Goal: Task Accomplishment & Management: Use online tool/utility

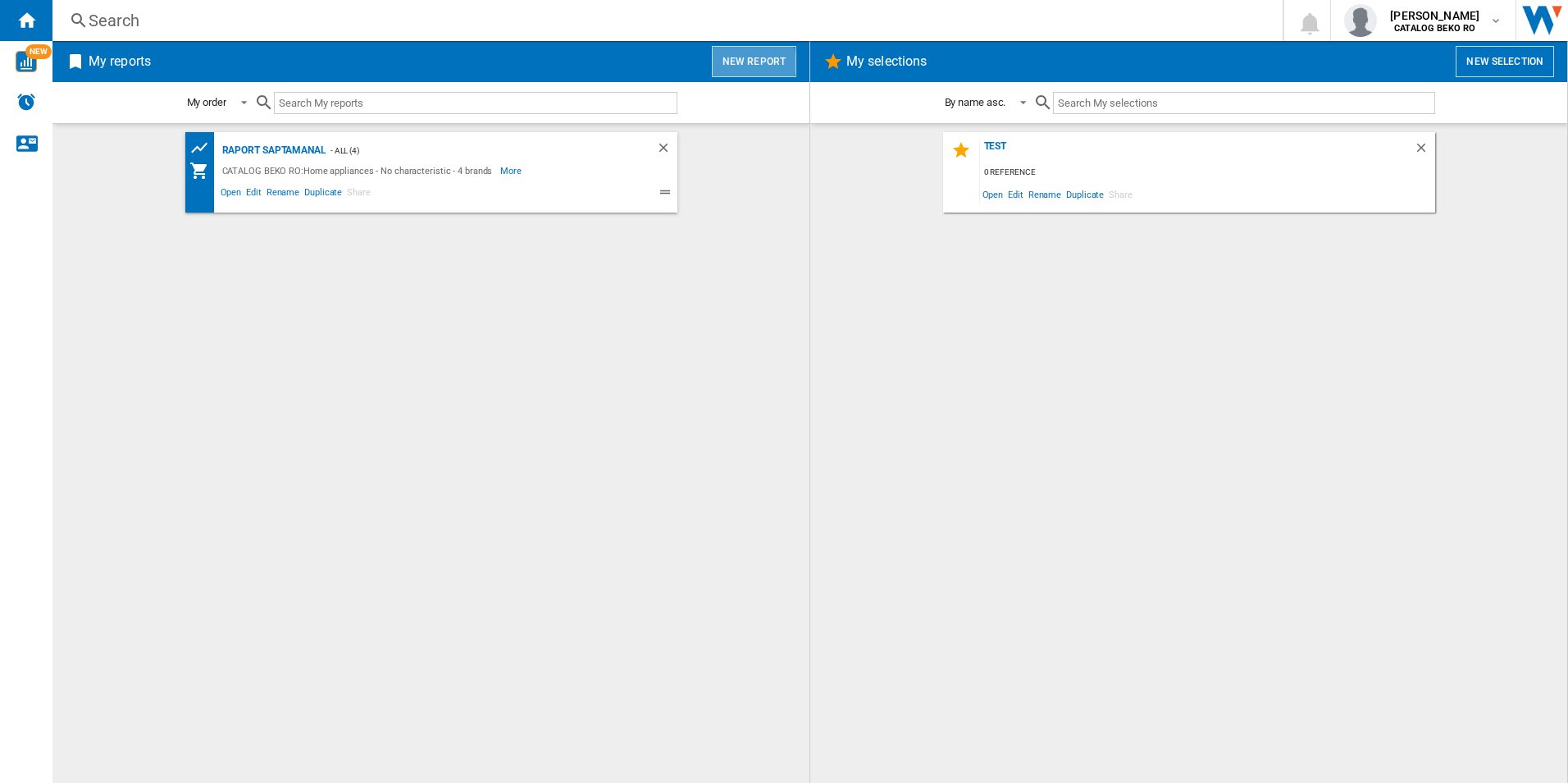
click at [731, 63] on button "New report" at bounding box center [754, 61] width 85 height 31
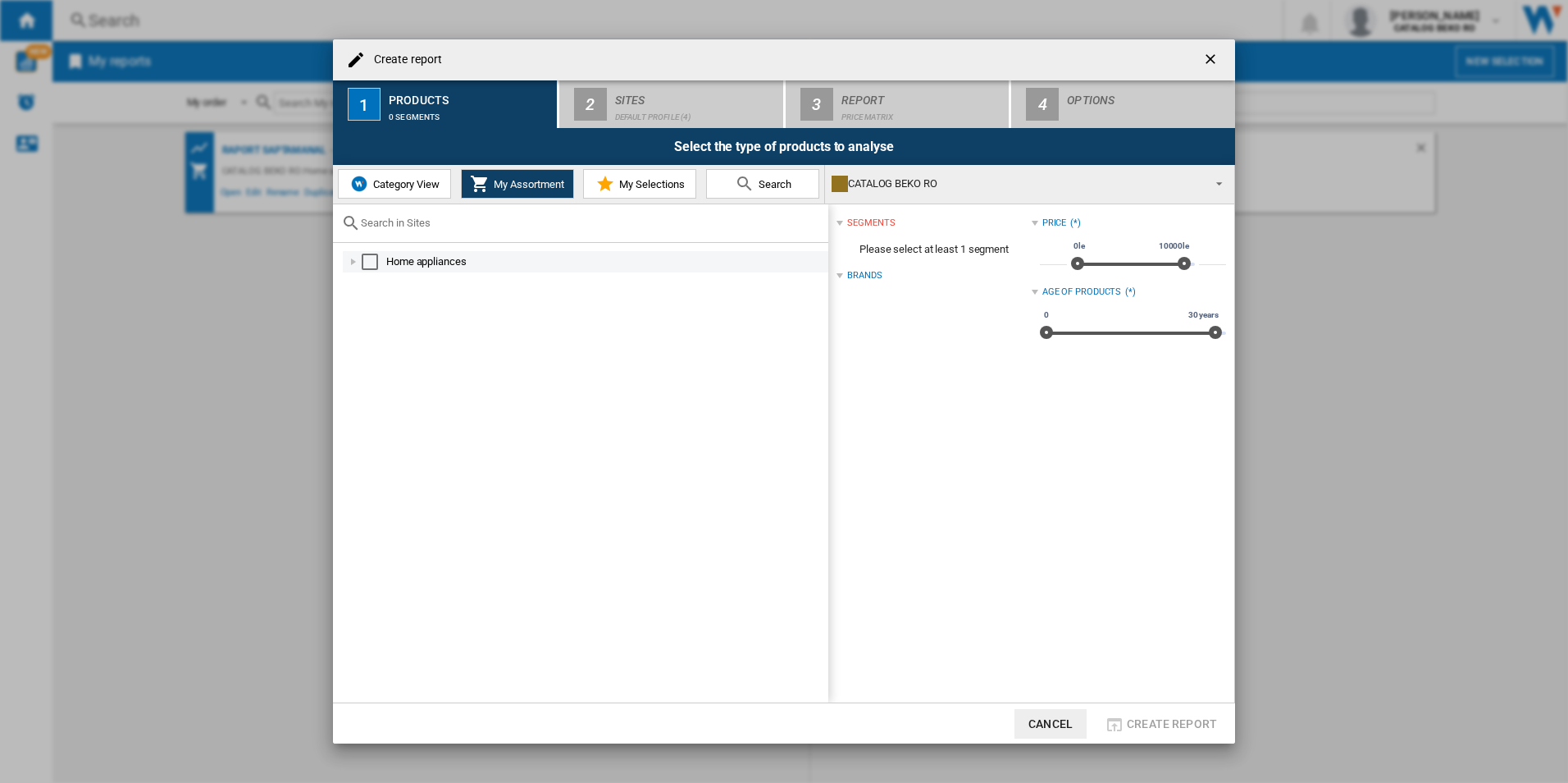
click at [376, 266] on div "Select" at bounding box center [369, 261] width 16 height 16
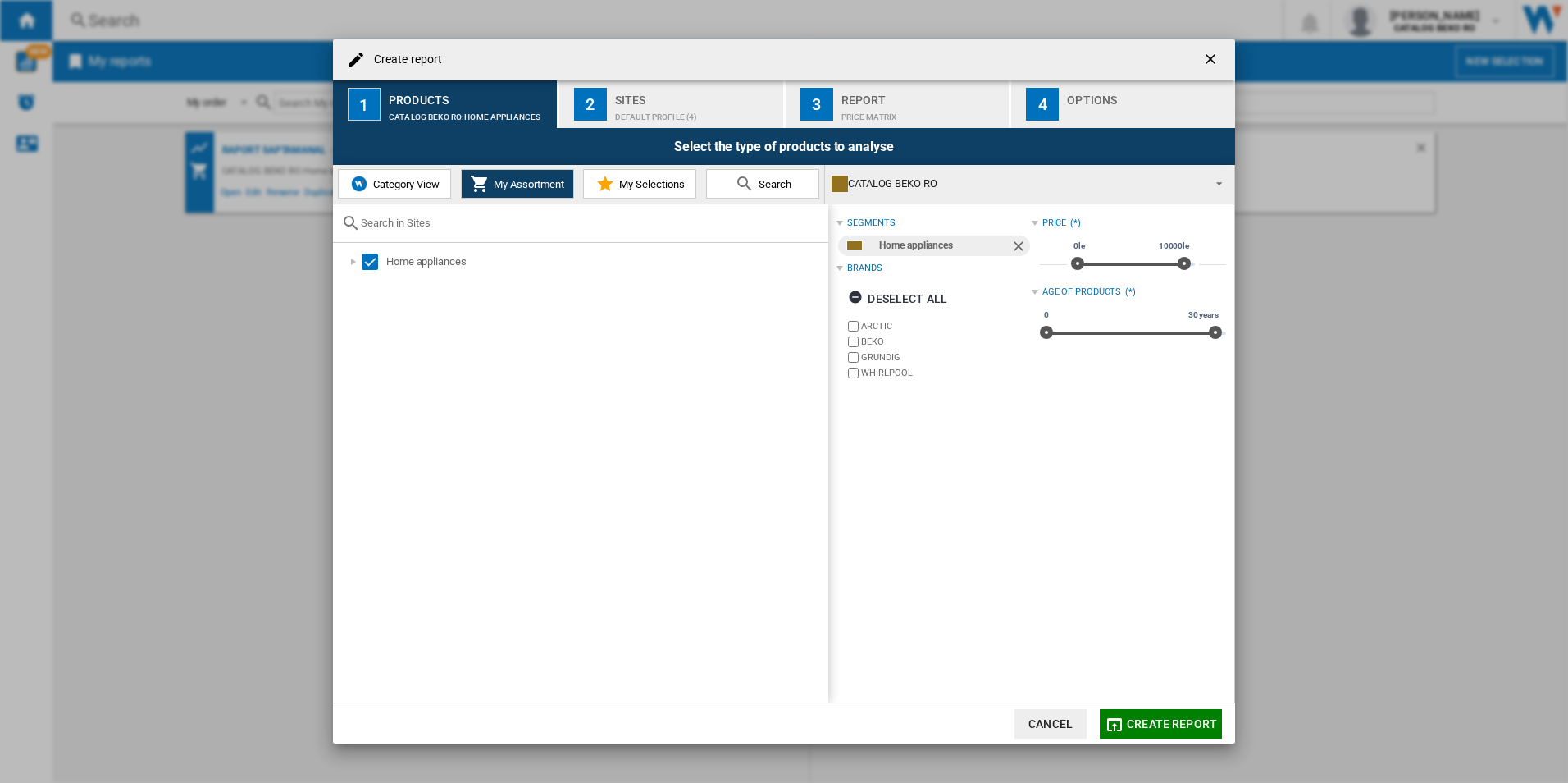
click at [845, 366] on label "WHIRLPOOL" at bounding box center [938, 372] width 187 height 15
click at [868, 187] on div "CATALOG BEKO RO" at bounding box center [1017, 183] width 370 height 23
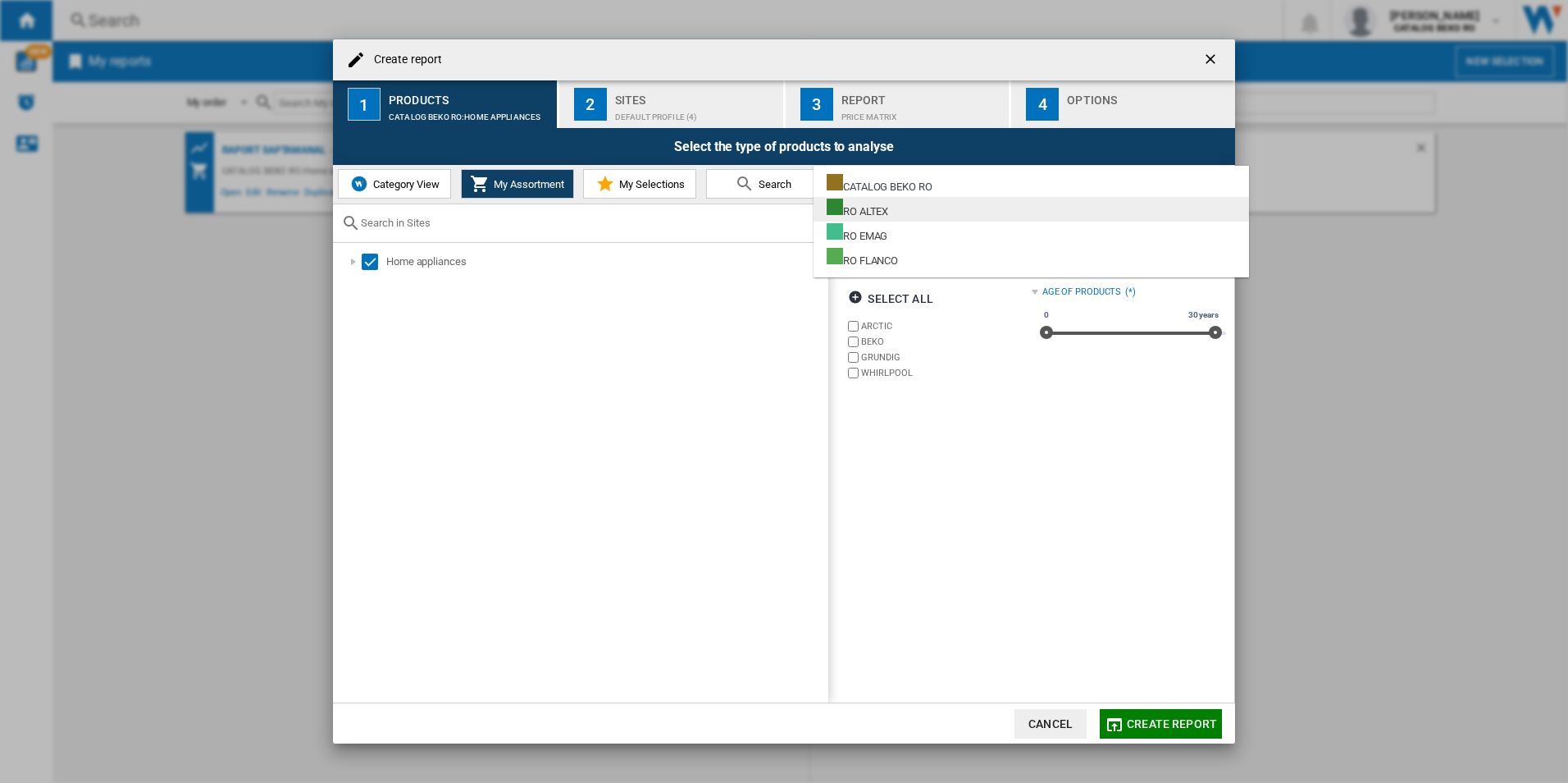
click at [888, 214] on div "RO ALTEX" at bounding box center [857, 209] width 62 height 20
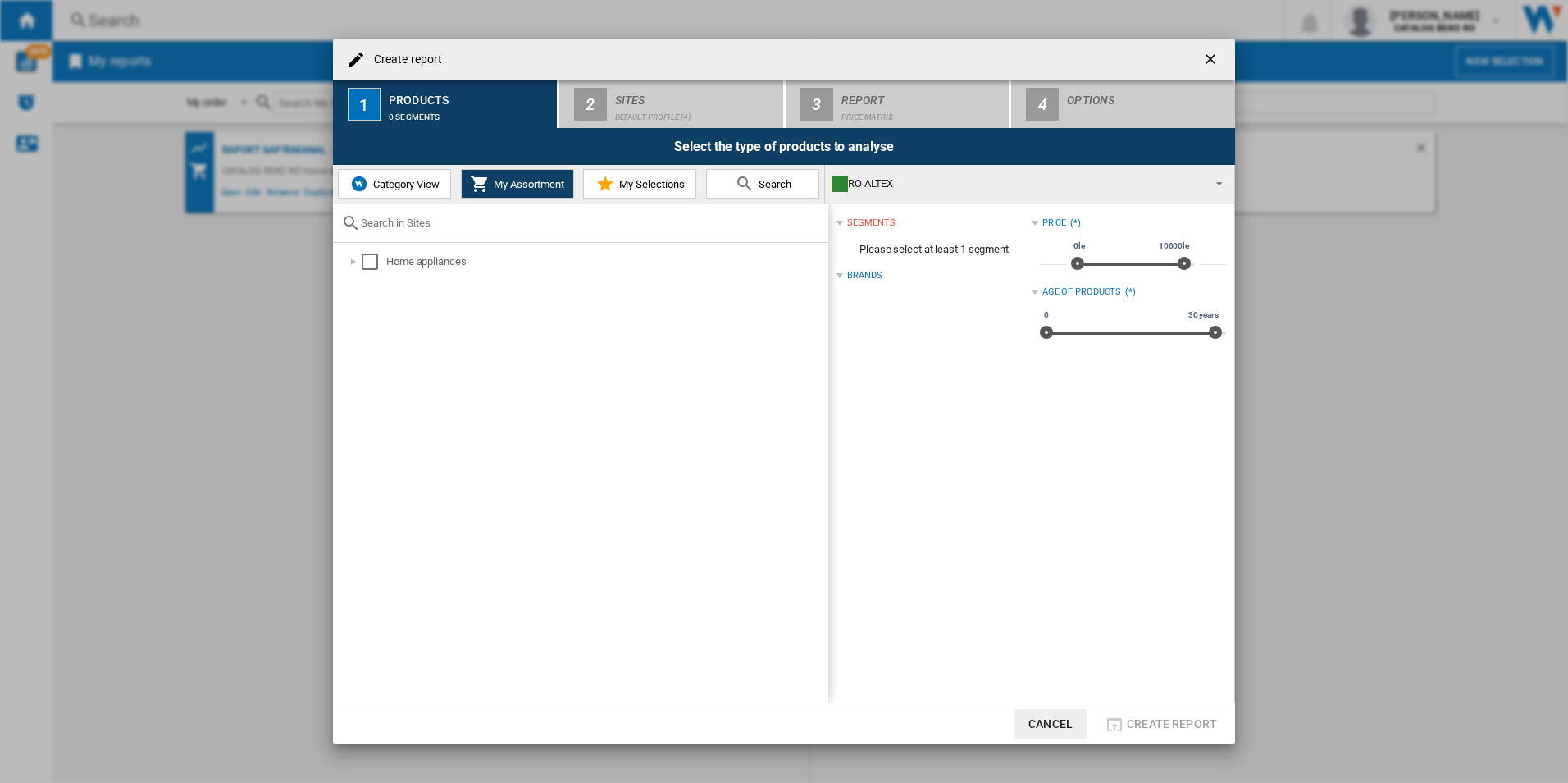
click at [862, 189] on div "RO ALTEX" at bounding box center [1017, 183] width 370 height 23
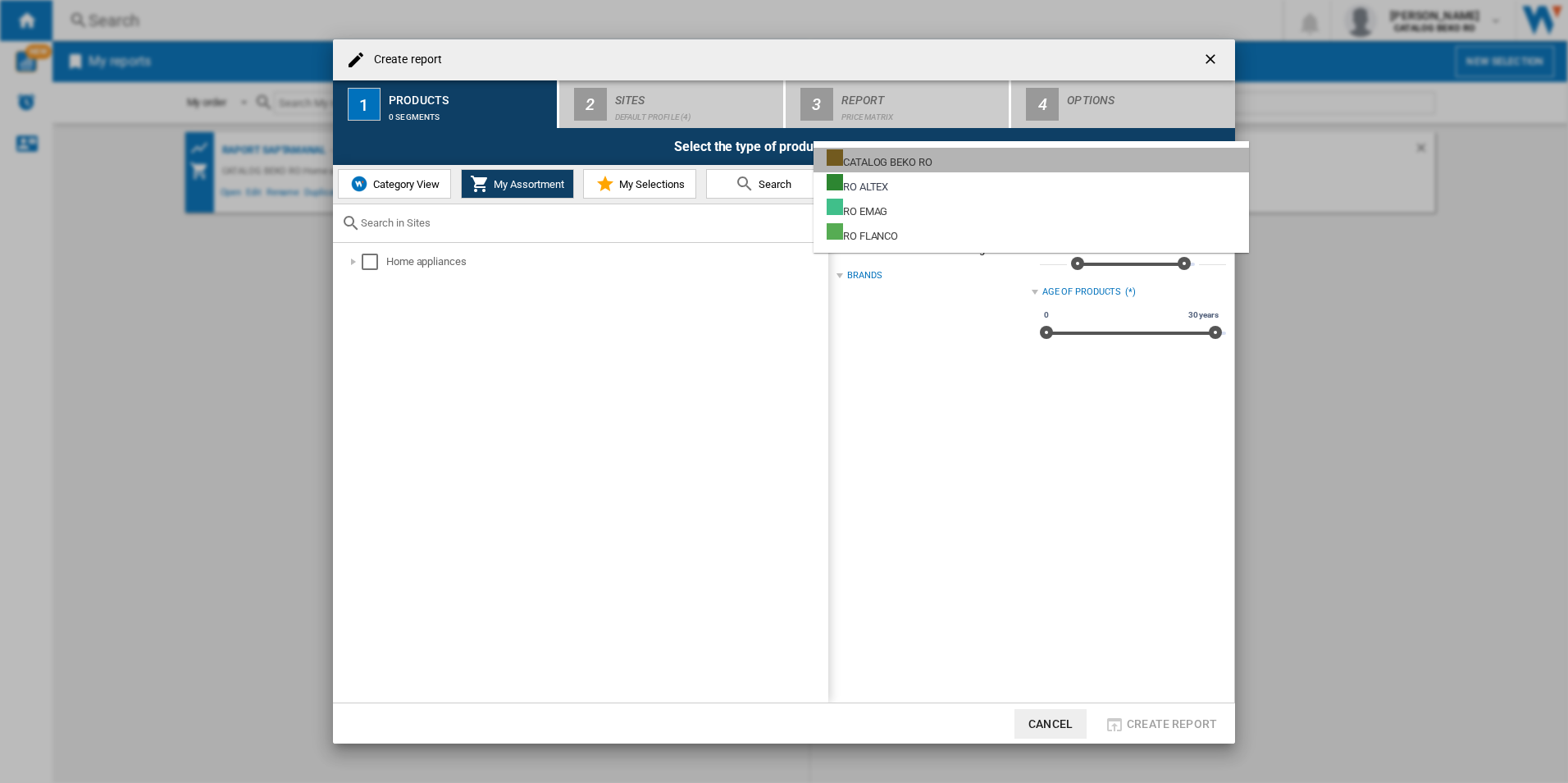
click at [862, 163] on div "CATALOG BEKO RO" at bounding box center [879, 159] width 106 height 20
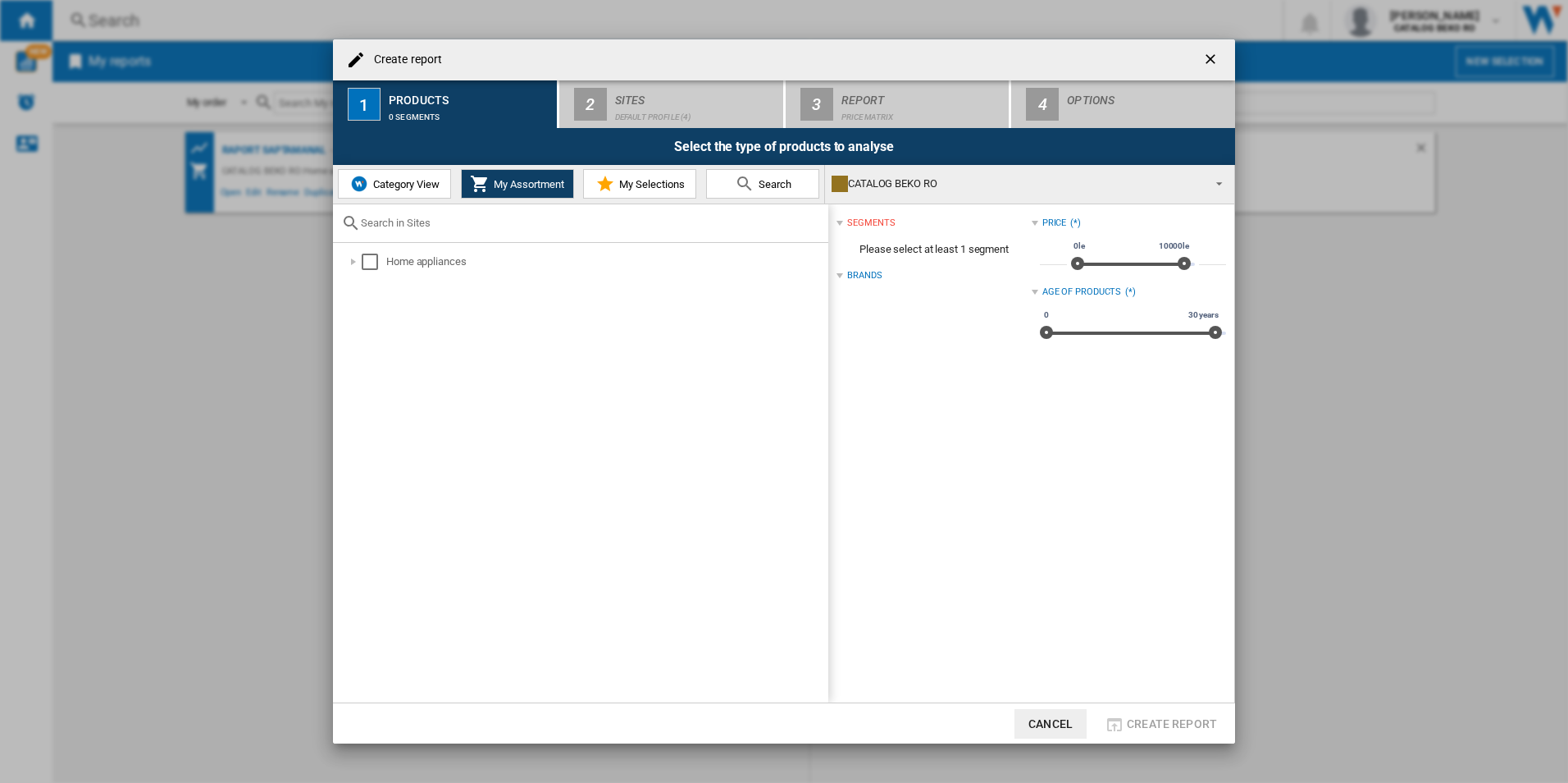
click at [873, 180] on div "CATALOG BEKO RO" at bounding box center [1017, 183] width 370 height 23
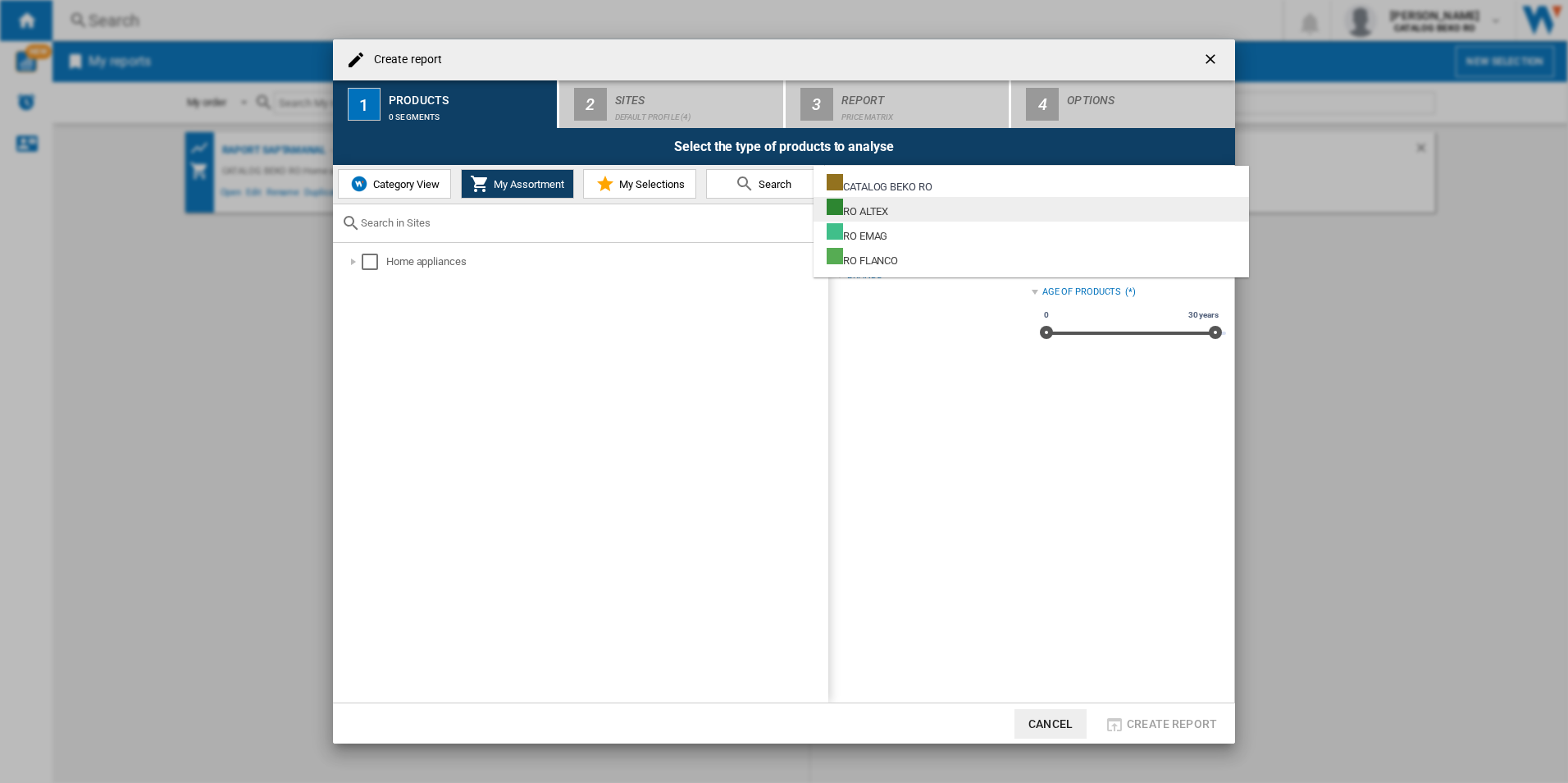
click at [877, 208] on div "RO ALTEX" at bounding box center [857, 209] width 62 height 20
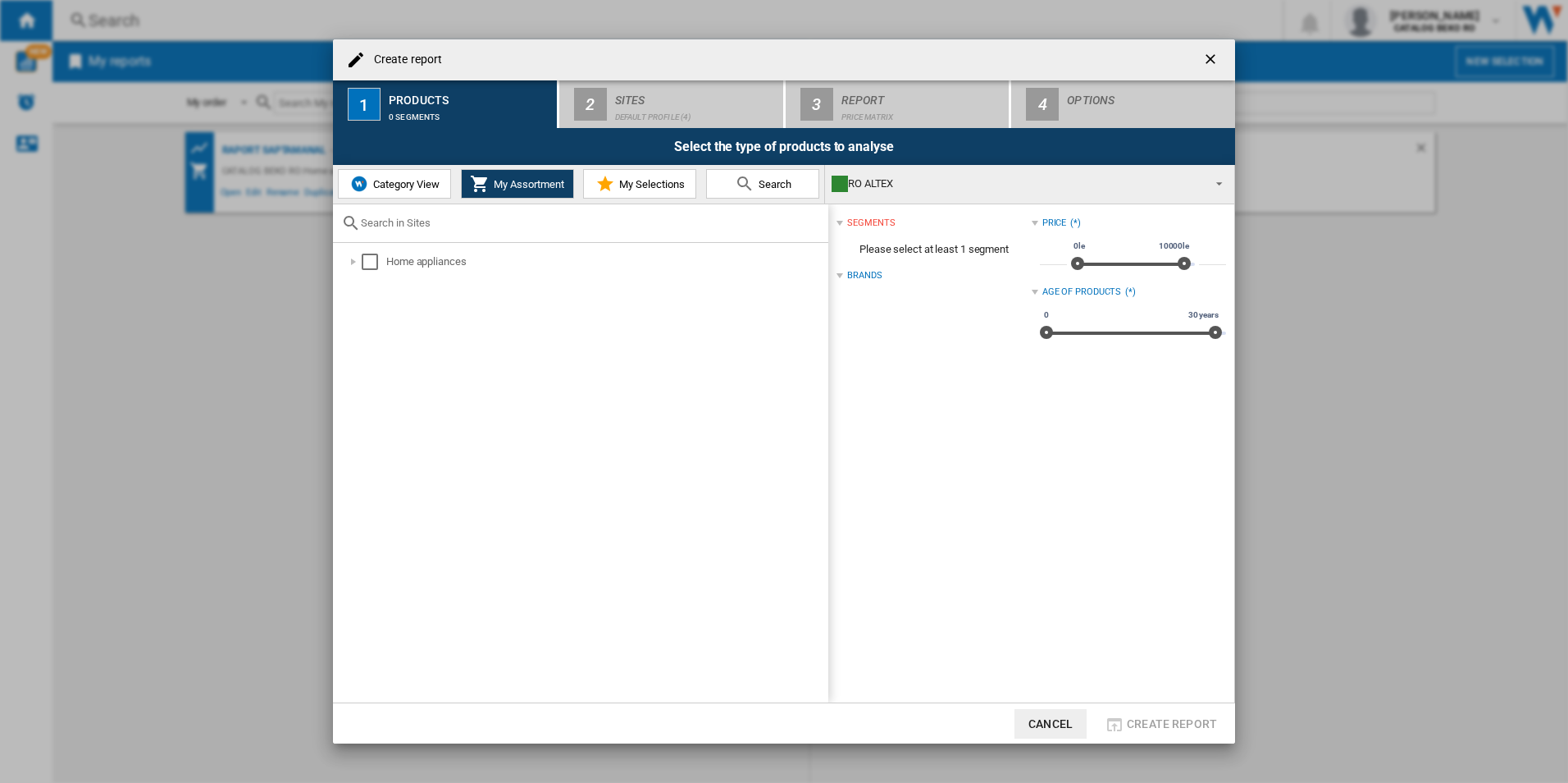
click at [1072, 187] on span at bounding box center [1214, 182] width 20 height 23
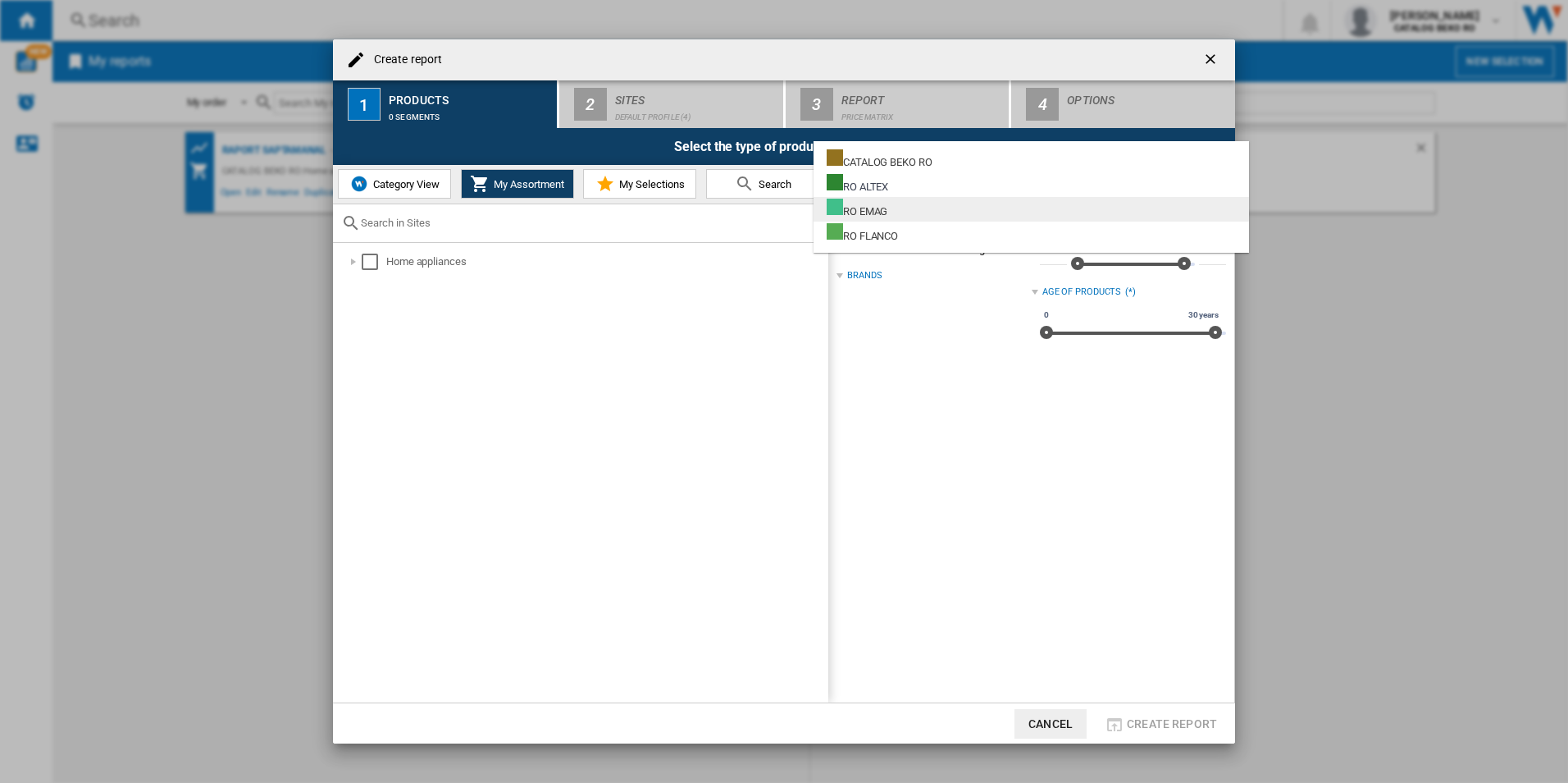
click at [1029, 212] on md-option "RO EMAG" at bounding box center [1030, 209] width 435 height 25
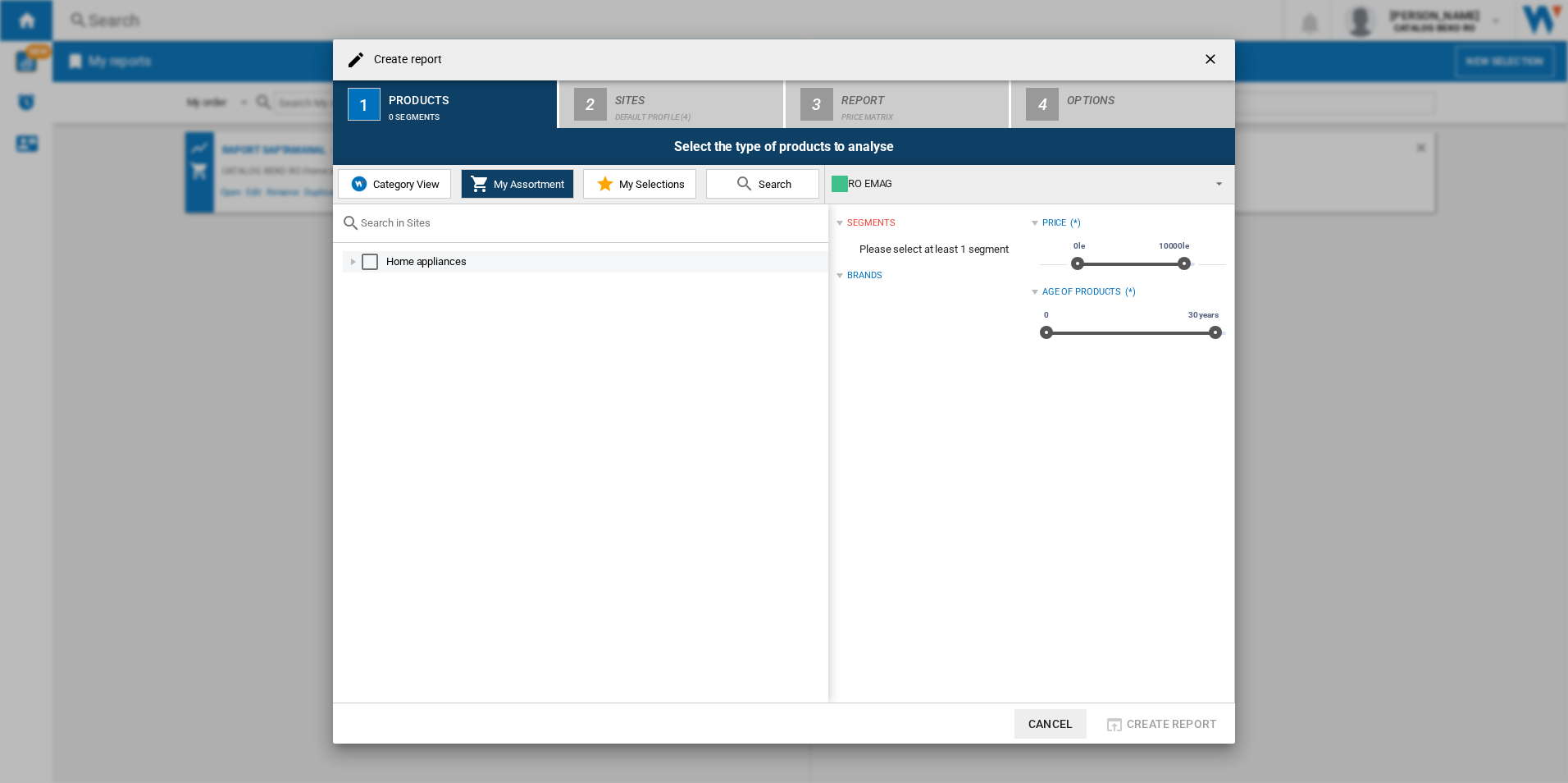
click at [366, 256] on div "Select" at bounding box center [369, 261] width 16 height 16
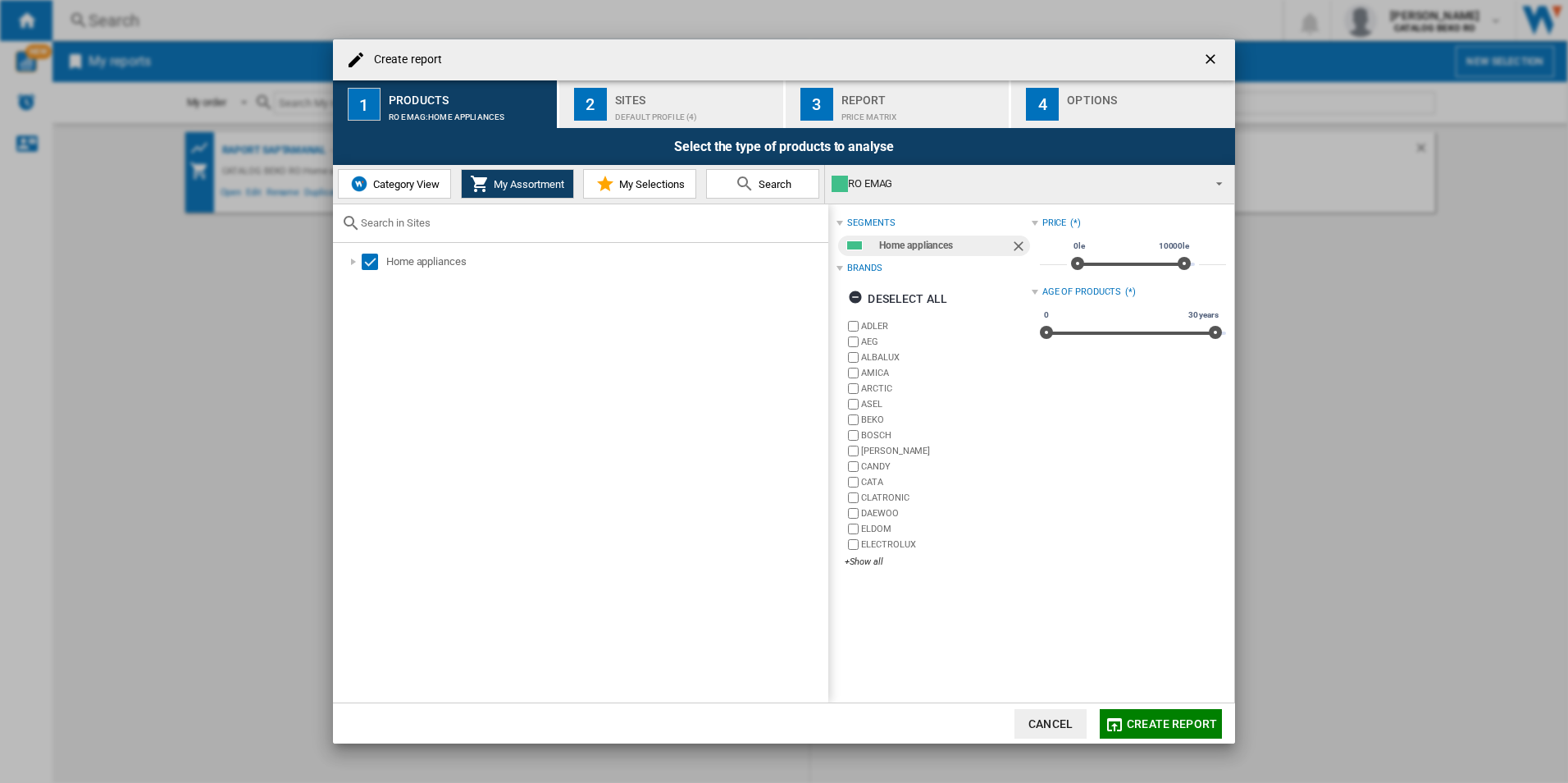
click at [1072, 187] on span at bounding box center [1214, 182] width 20 height 23
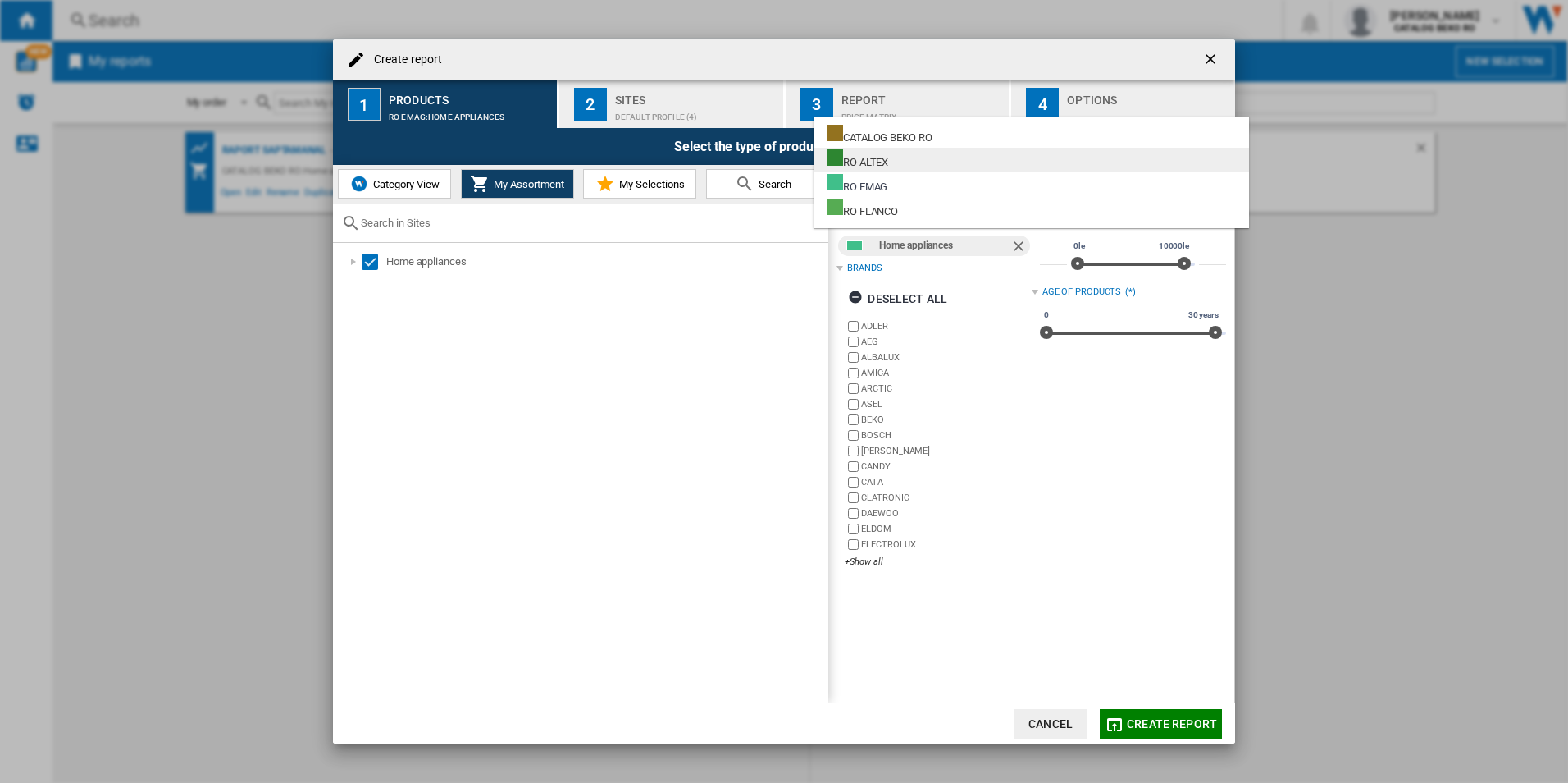
click at [915, 159] on md-option "RO ALTEX" at bounding box center [1030, 159] width 435 height 25
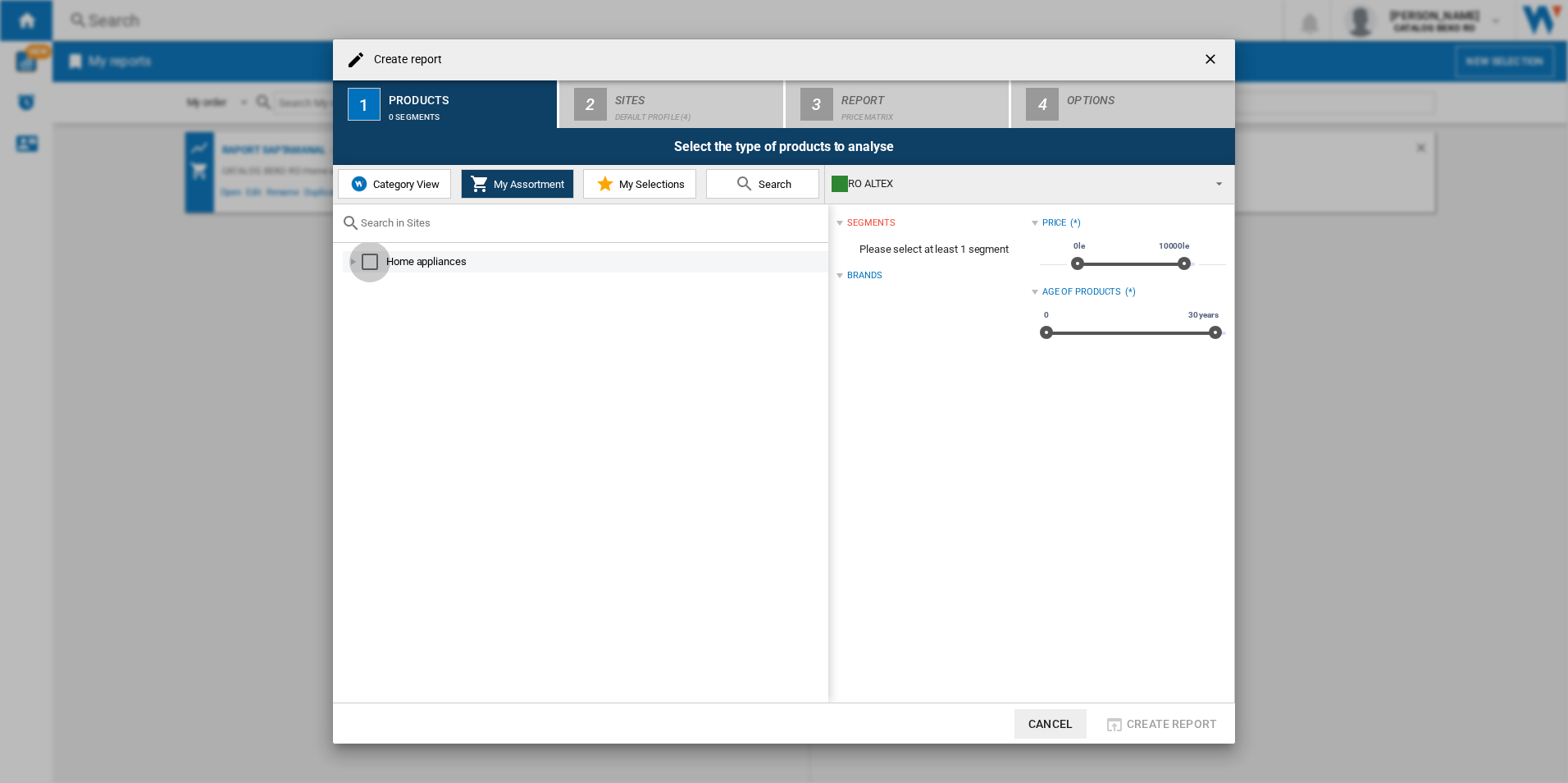
click at [367, 258] on div "Select" at bounding box center [369, 261] width 16 height 16
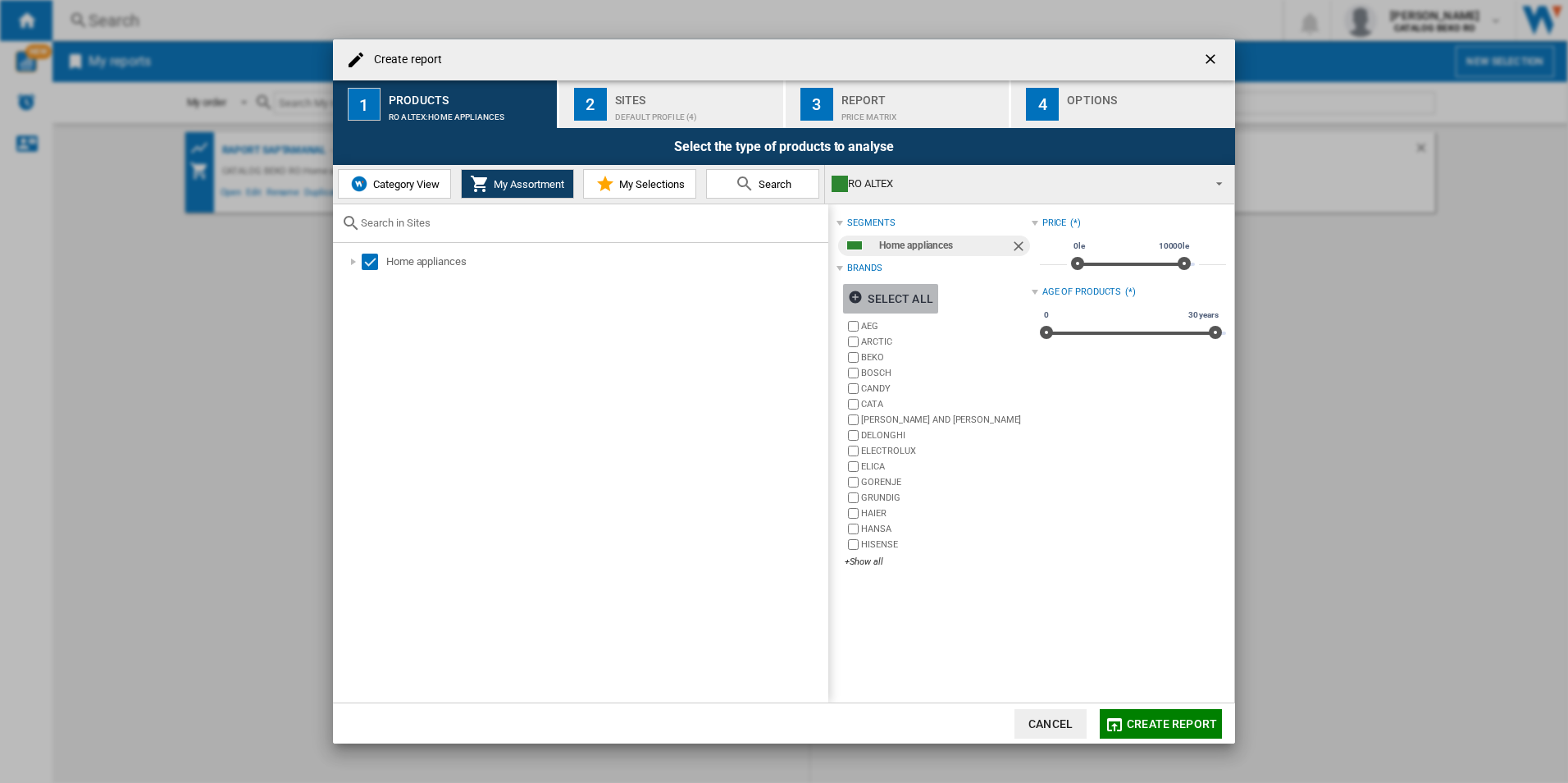
click at [853, 300] on ng-md-icon "button" at bounding box center [857, 299] width 20 height 20
click at [1072, 674] on span "Create report" at bounding box center [1172, 723] width 90 height 13
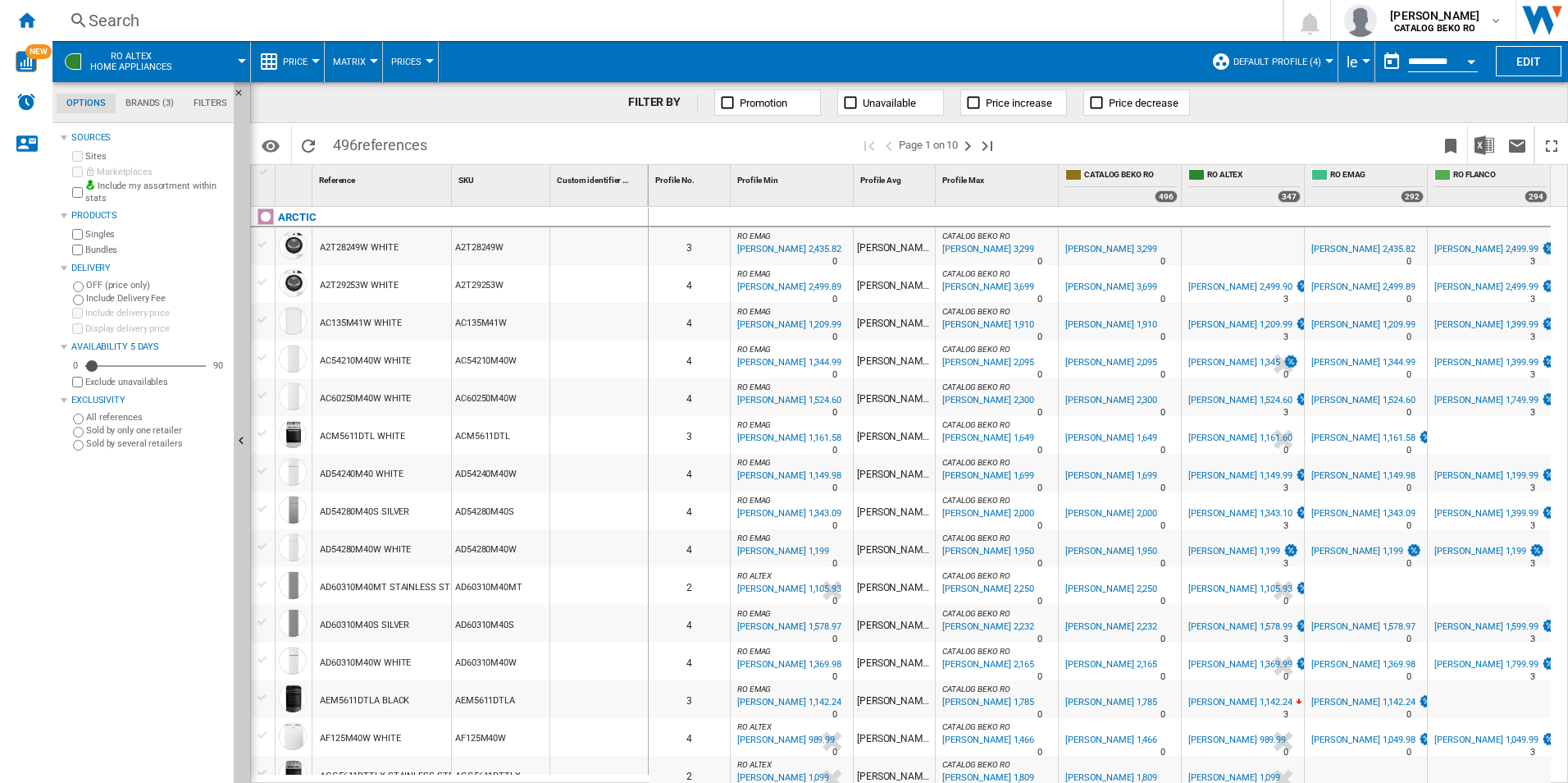
click at [1072, 60] on div at bounding box center [1330, 61] width 8 height 4
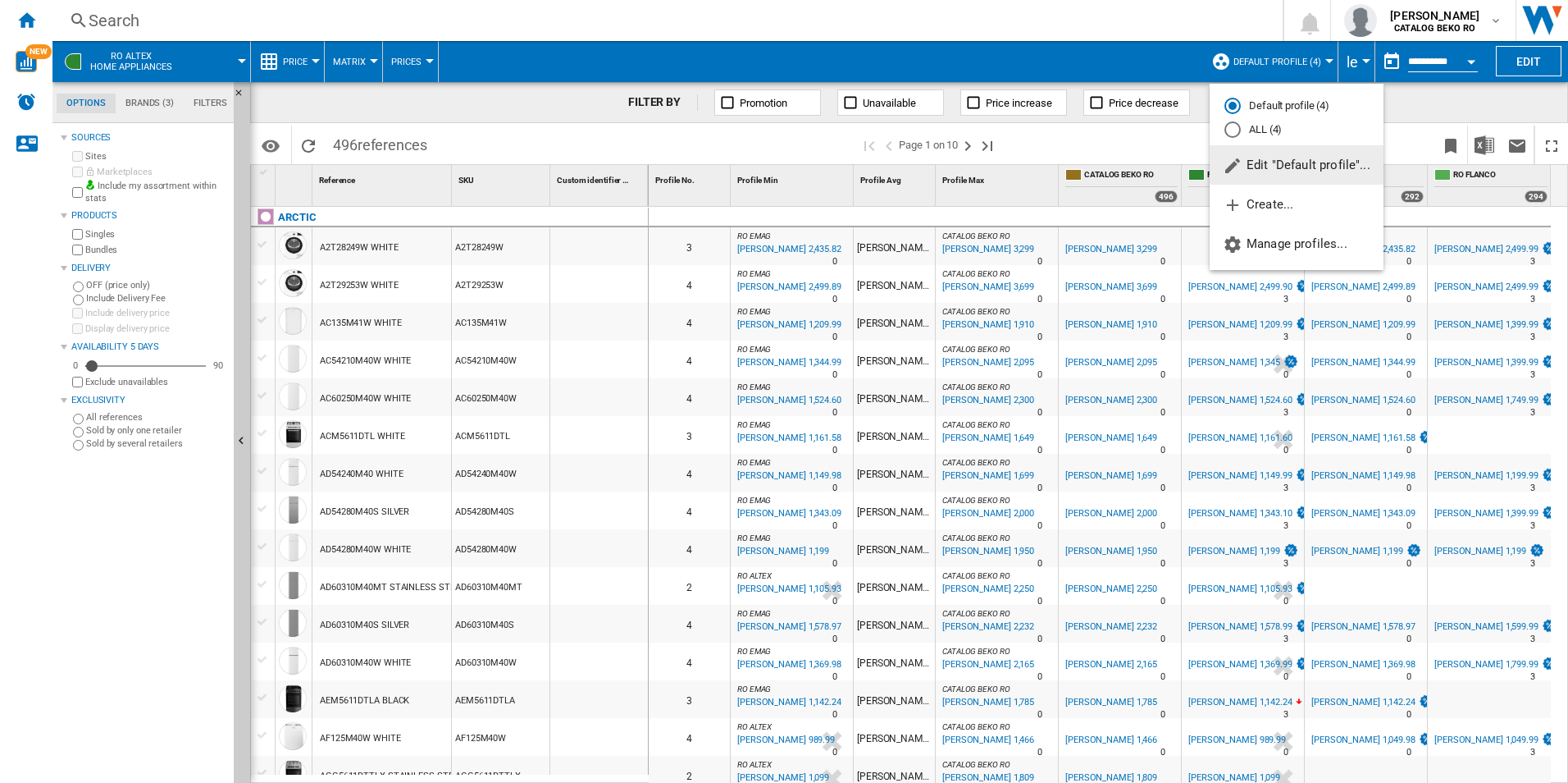
click at [1072, 165] on span "Edit "Default profile"..." at bounding box center [1297, 165] width 148 height 14
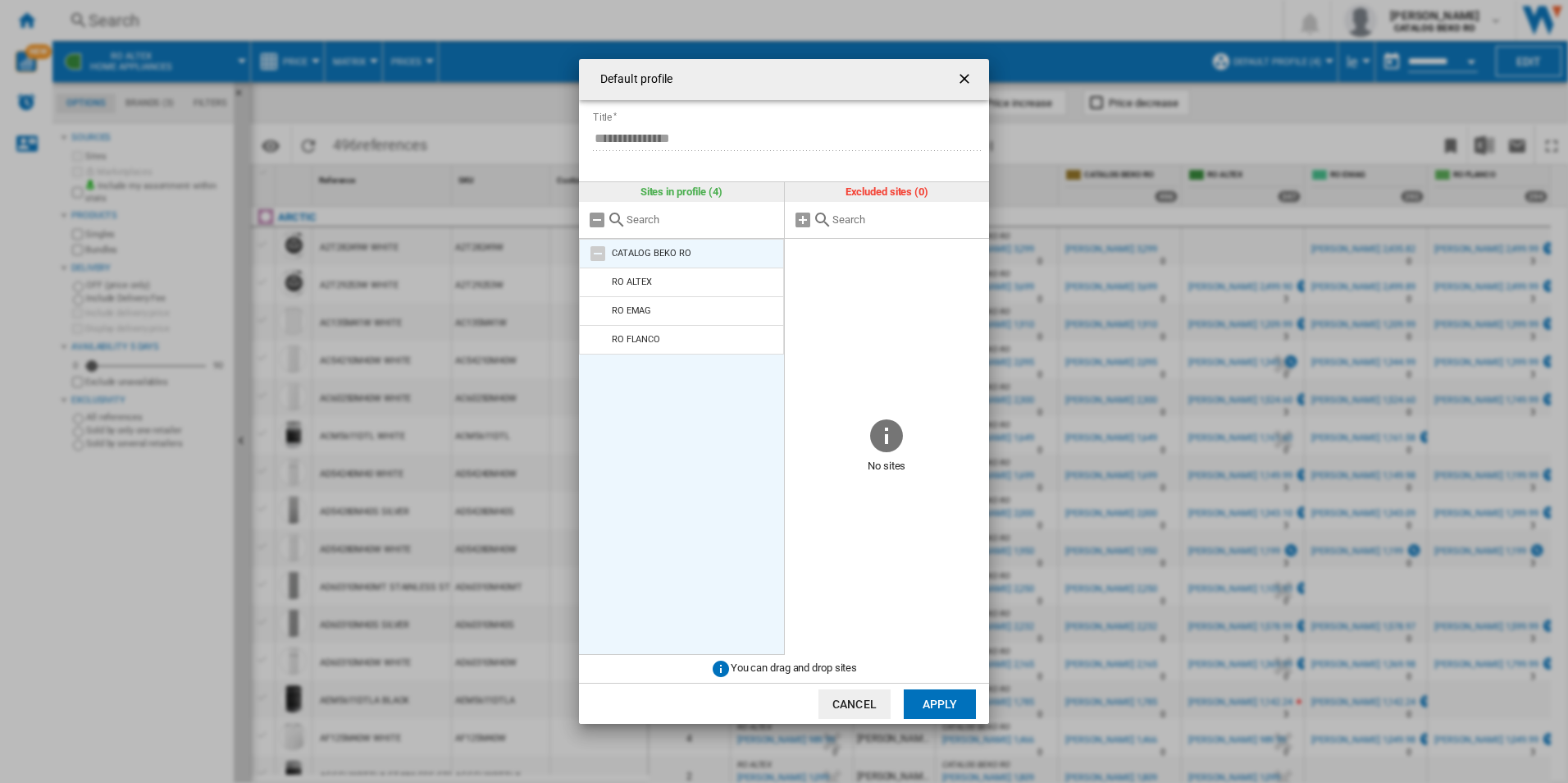
click at [603, 254] on md-icon at bounding box center [597, 253] width 20 height 20
click at [623, 311] on div "RO EMAG" at bounding box center [631, 310] width 39 height 11
click at [600, 312] on md-icon at bounding box center [597, 310] width 20 height 20
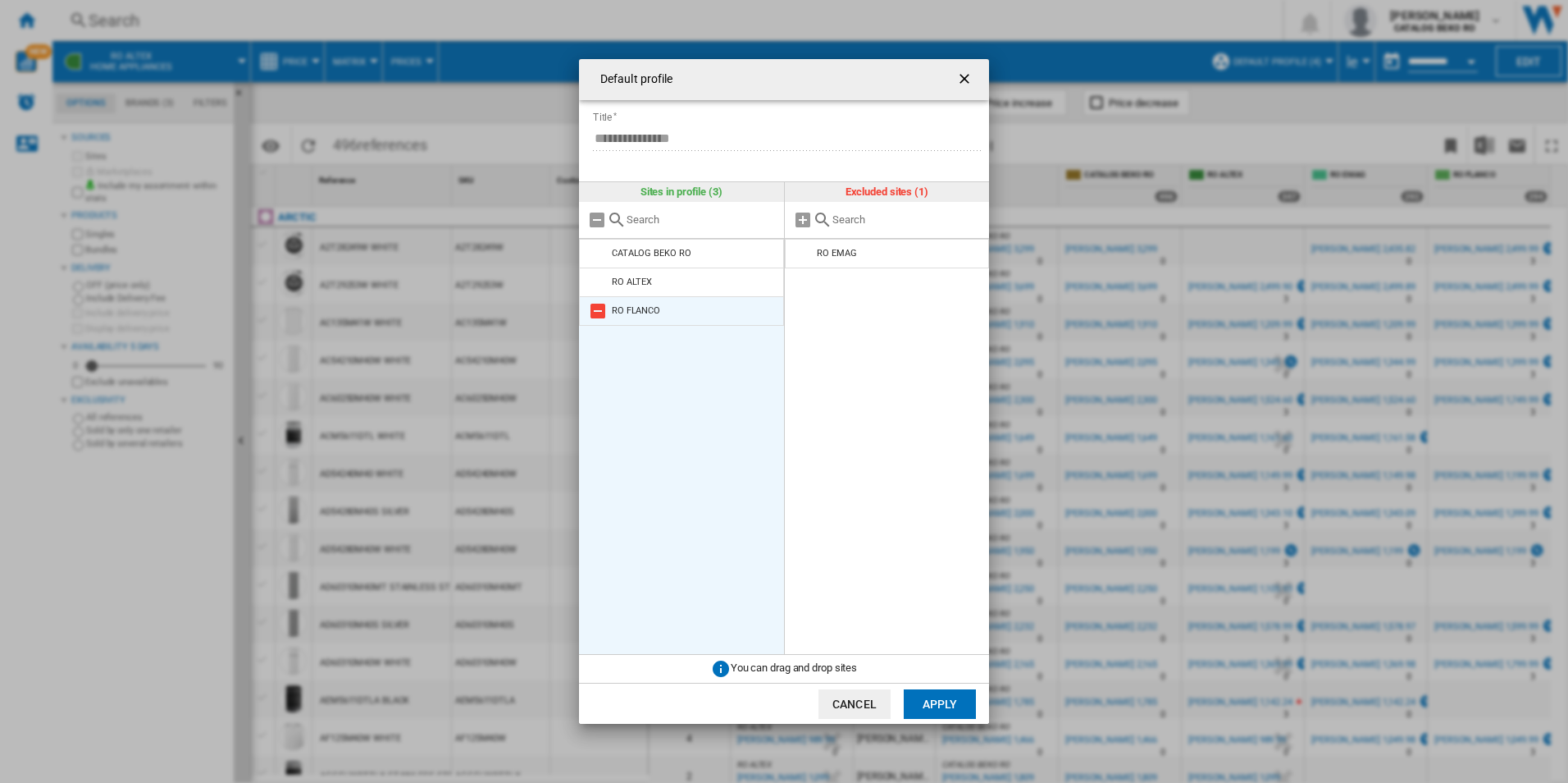
click at [600, 314] on md-icon at bounding box center [597, 310] width 20 height 20
click at [937, 674] on button "Apply" at bounding box center [940, 703] width 72 height 30
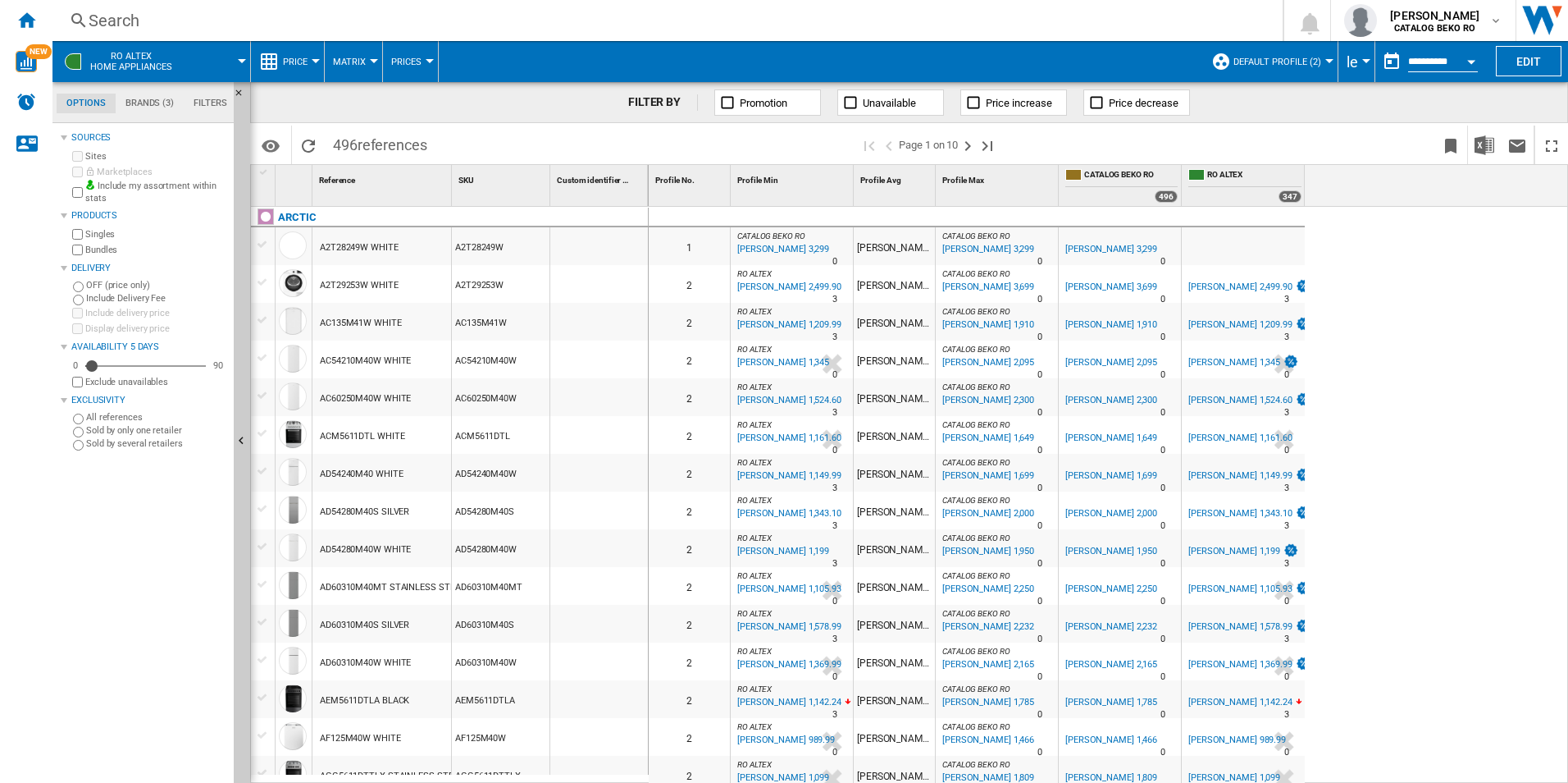
click at [1072, 177] on span "CATALOG BEKO RO" at bounding box center [1130, 176] width 93 height 14
click at [1072, 146] on img "Download in Excel" at bounding box center [1484, 145] width 20 height 20
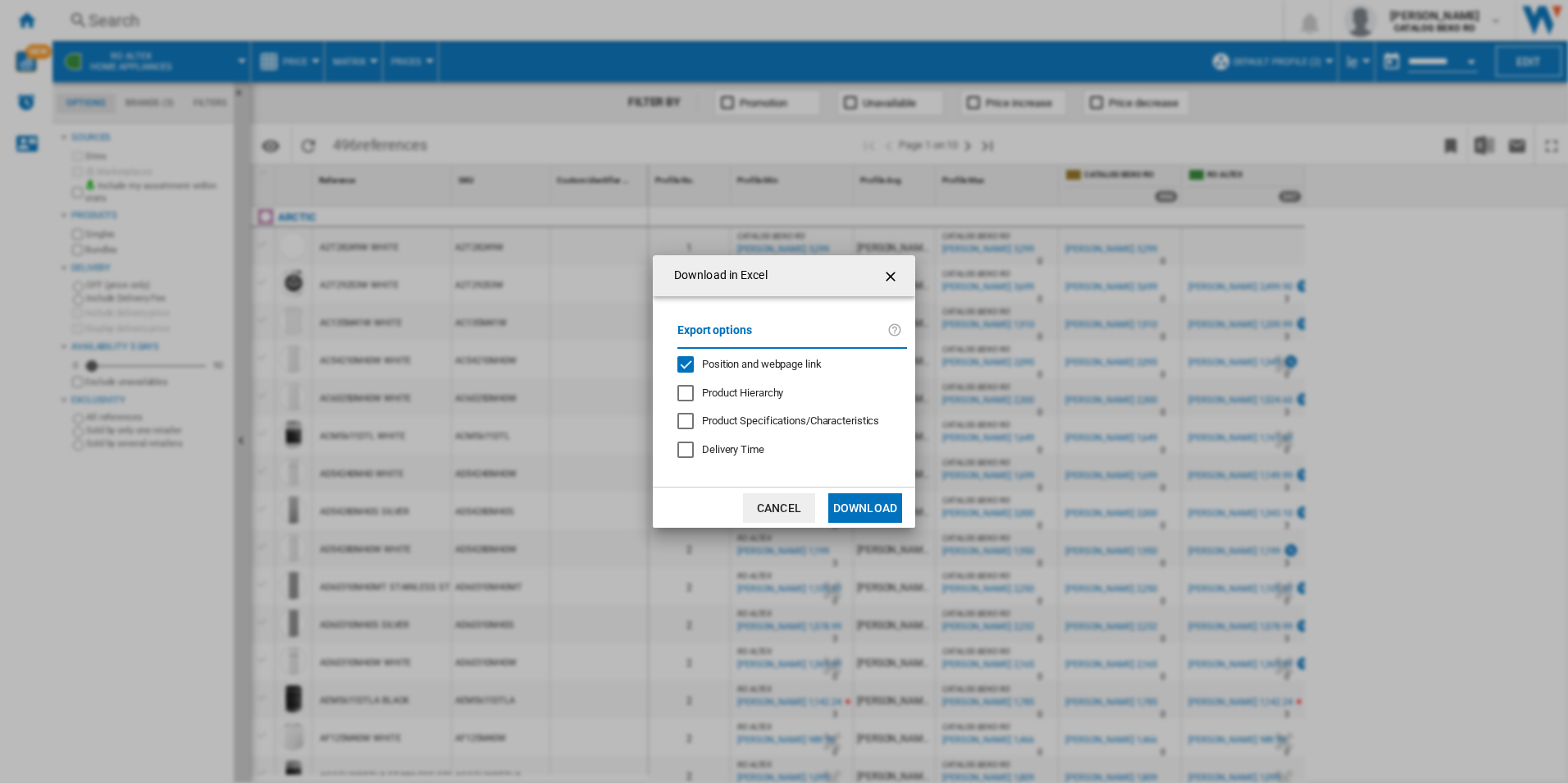
drag, startPoint x: 856, startPoint y: 510, endPoint x: 875, endPoint y: 515, distance: 19.6
click at [857, 511] on button "Download" at bounding box center [865, 507] width 74 height 30
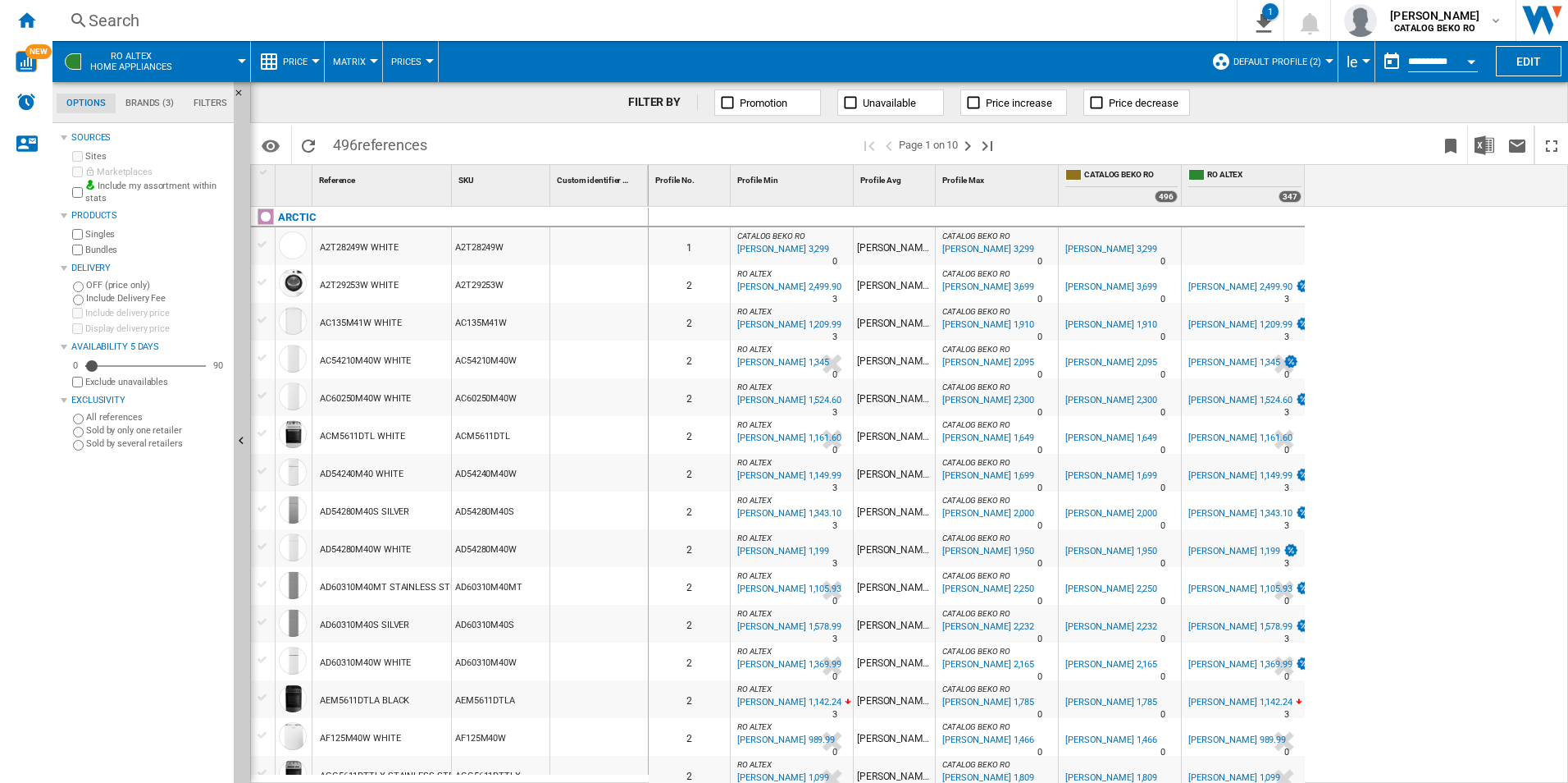
click at [1072, 281] on div "0 1 CATALOG BEKO RO : 0.0 % [PERSON_NAME] 3,299 % N/A 0 CATALOG BEKO RO : [PERS…" at bounding box center [1108, 495] width 920 height 577
click at [466, 337] on div "AC135M41W" at bounding box center [500, 322] width 98 height 37
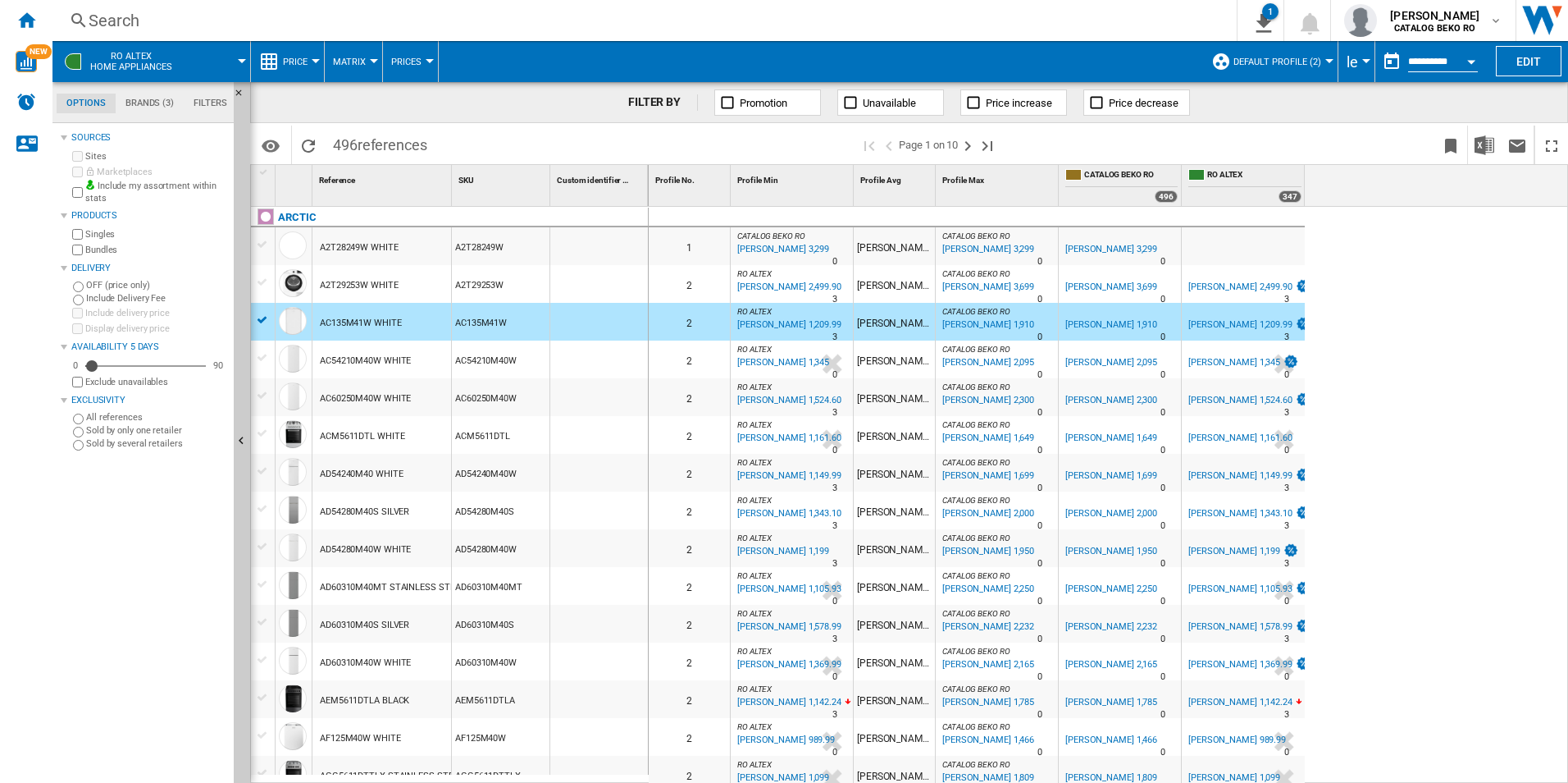
click at [912, 331] on div "[PERSON_NAME] 1,560" at bounding box center [895, 322] width 81 height 37
